Goal: Information Seeking & Learning: Learn about a topic

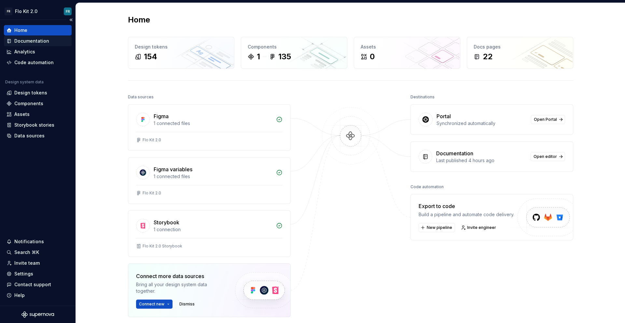
click at [20, 42] on div "Documentation" at bounding box center [31, 41] width 35 height 7
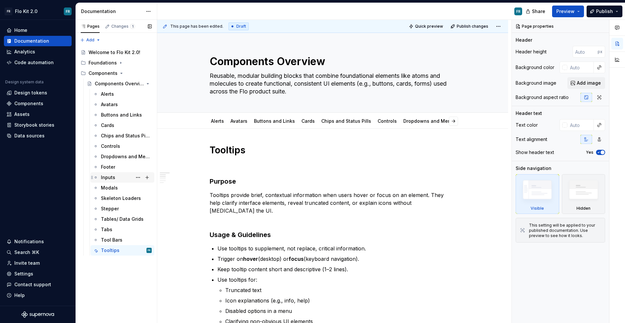
click at [111, 178] on div "Inputs" at bounding box center [108, 177] width 14 height 7
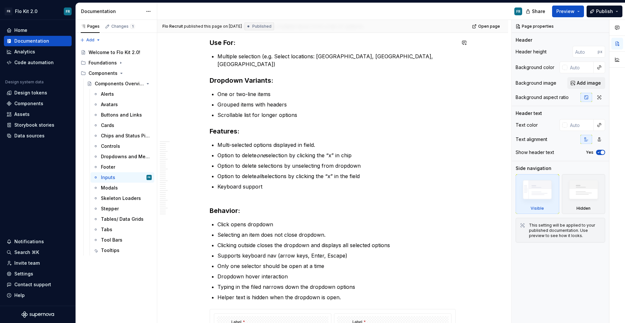
scroll to position [1458, 0]
type textarea "*"
